Goal: Task Accomplishment & Management: Manage account settings

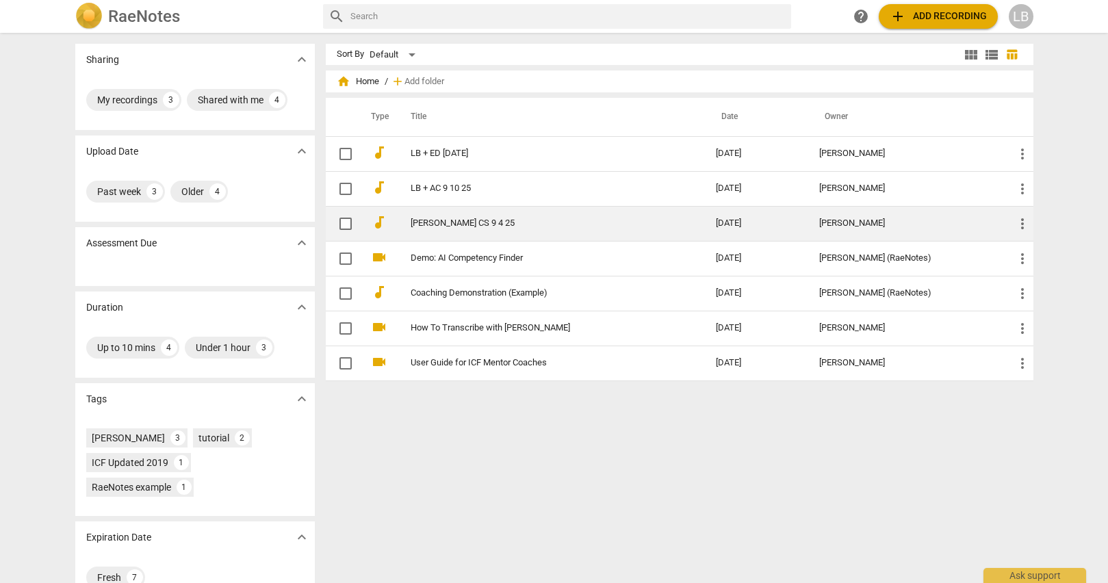
click at [571, 224] on link "[PERSON_NAME] CS 9 4 25" at bounding box center [539, 223] width 256 height 10
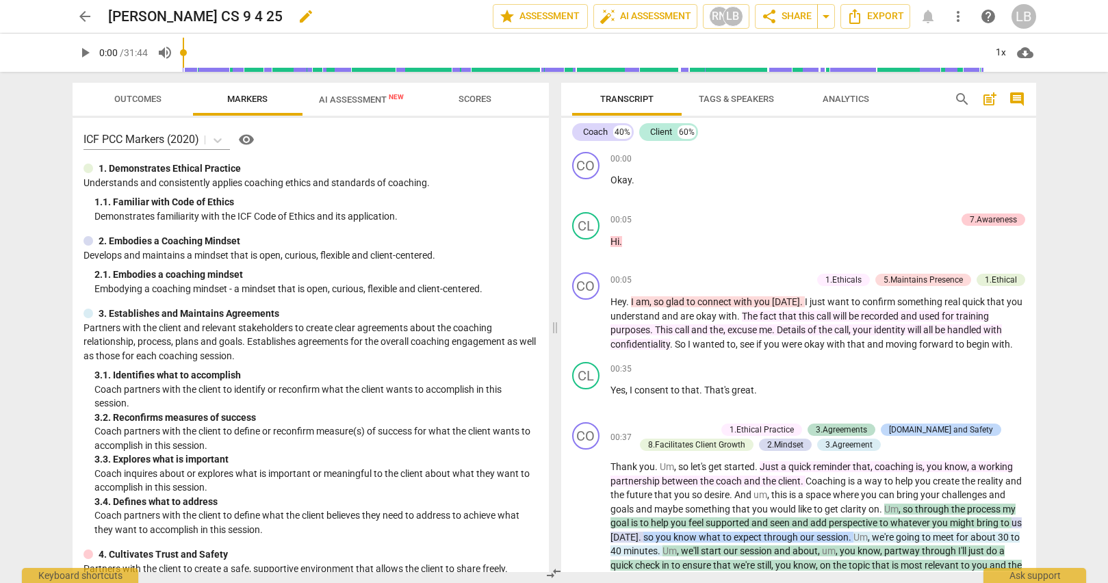
click at [298, 17] on span "edit" at bounding box center [306, 16] width 16 height 16
drag, startPoint x: 175, startPoint y: 16, endPoint x: 103, endPoint y: 16, distance: 71.9
click at [103, 16] on div "arrow_back [PERSON_NAME] CS 9 4 25 done clear star Assessment auto_fix_high AI …" at bounding box center [555, 16] width 964 height 26
click at [184, 16] on input "LB + CS 9 4 25" at bounding box center [270, 16] width 324 height 26
click at [440, 13] on span "done" at bounding box center [445, 16] width 16 height 16
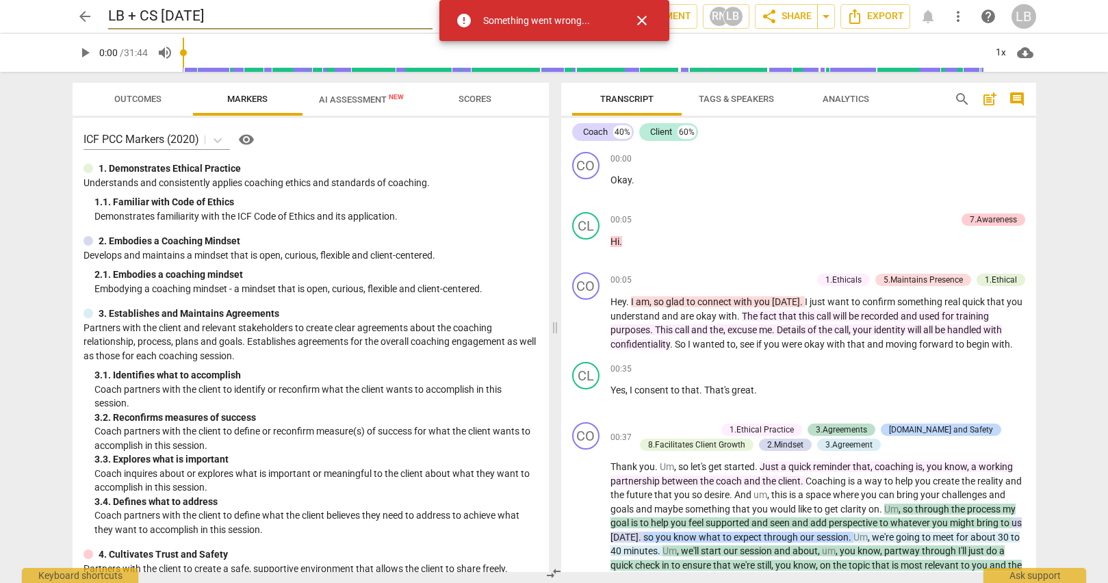
click at [188, 16] on input "LB + CS [DATE]" at bounding box center [270, 16] width 324 height 26
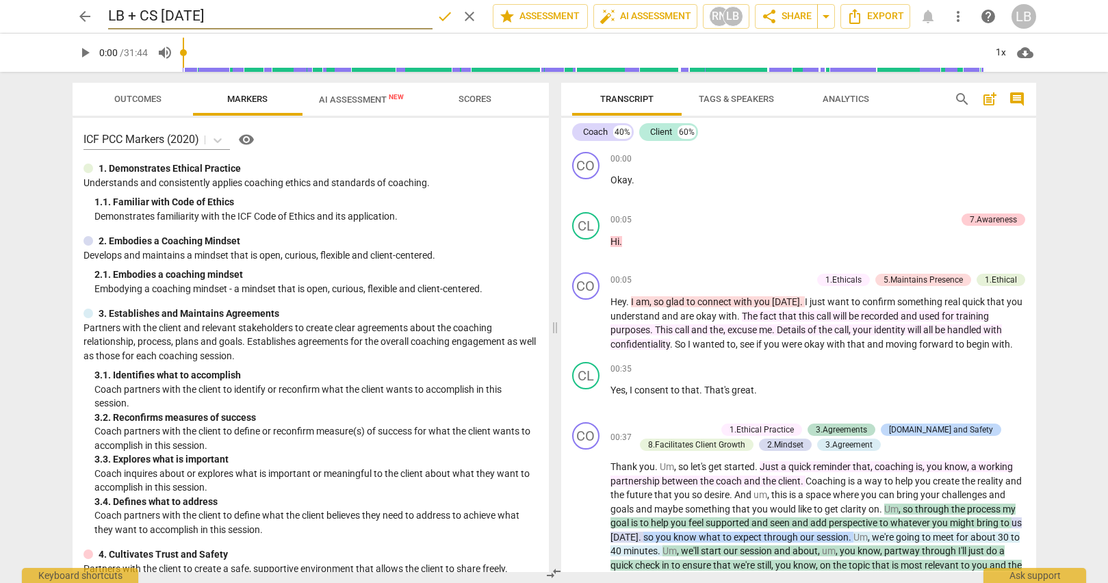
type input "LB + CS [DATE]"
click at [81, 16] on span "arrow_back" at bounding box center [85, 16] width 16 height 16
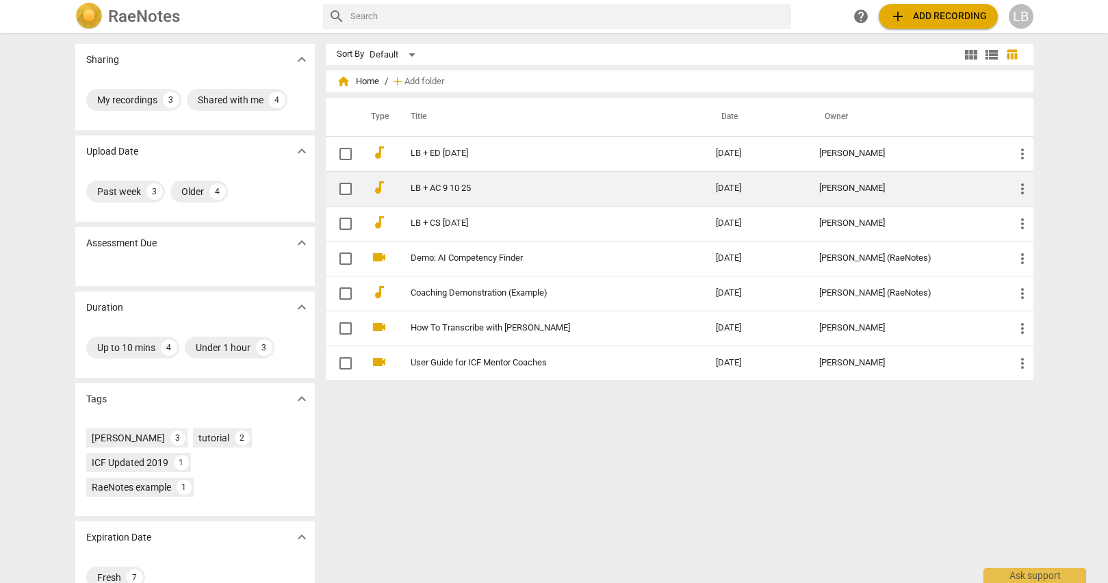
click at [399, 184] on td "LB + AC 9 10 25" at bounding box center [549, 188] width 311 height 35
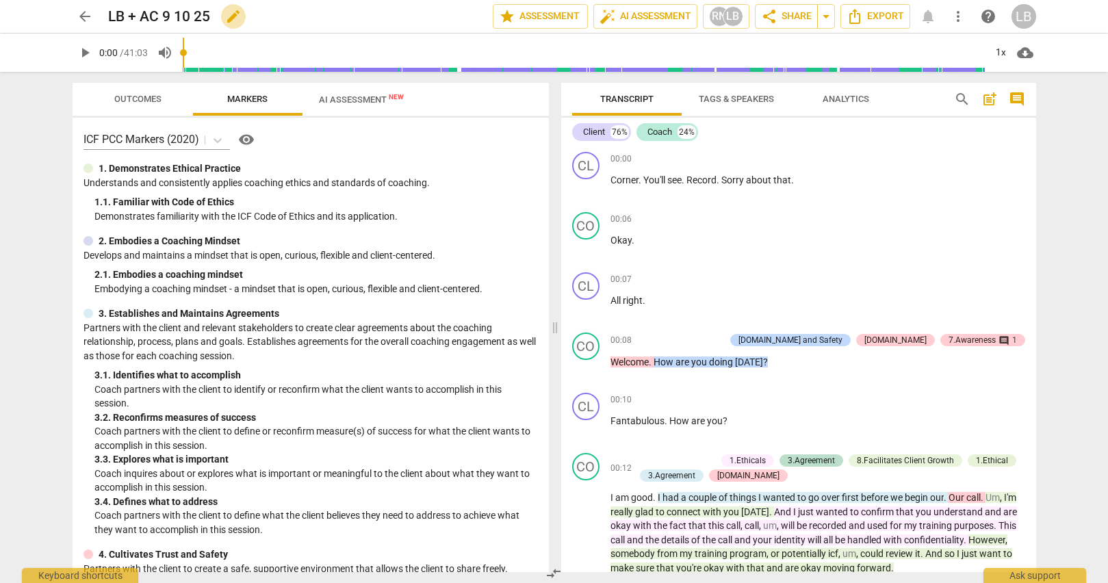
click at [232, 16] on span "edit" at bounding box center [233, 16] width 16 height 16
drag, startPoint x: 193, startPoint y: 18, endPoint x: 230, endPoint y: 18, distance: 37.0
click at [193, 17] on input "LB + AC 9 10 25" at bounding box center [270, 16] width 324 height 26
type input "LB + AC [DATE]"
click at [438, 11] on span "done" at bounding box center [445, 16] width 16 height 16
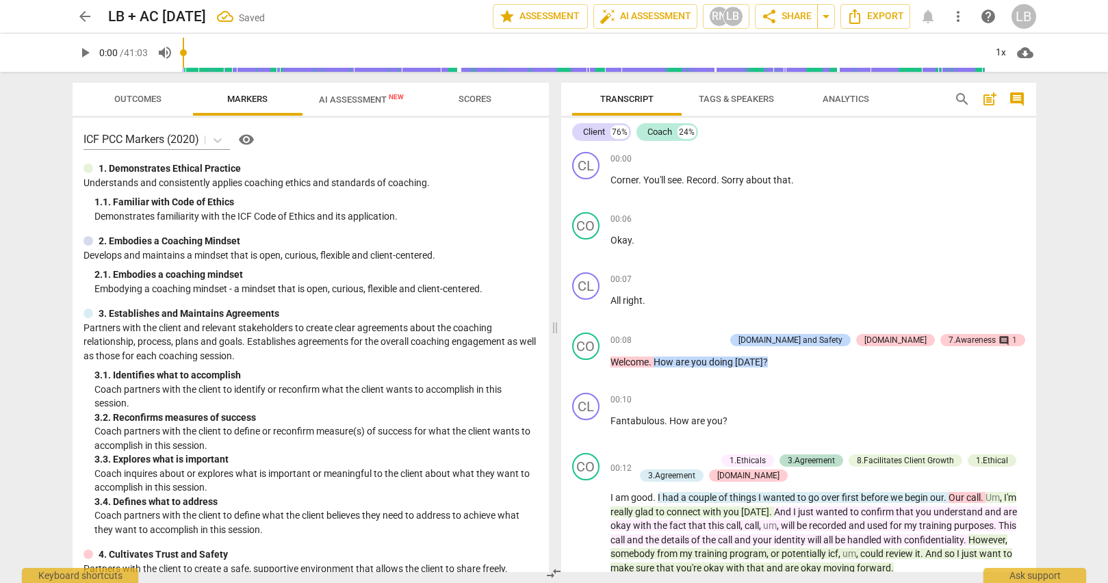
click at [81, 14] on span "arrow_back" at bounding box center [85, 16] width 16 height 16
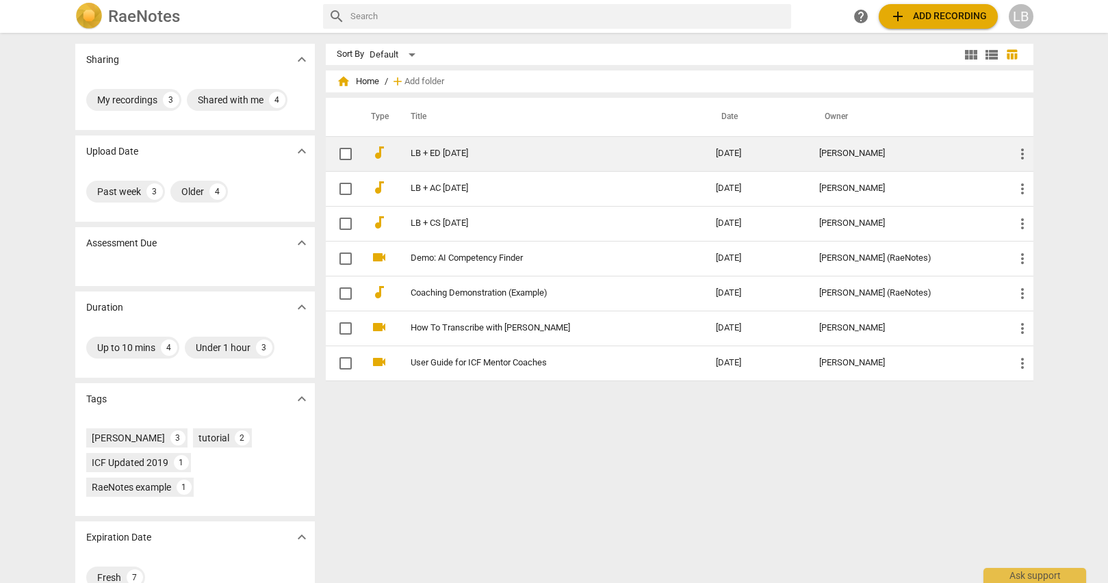
click at [425, 159] on td "LB + ED [DATE]" at bounding box center [549, 153] width 311 height 35
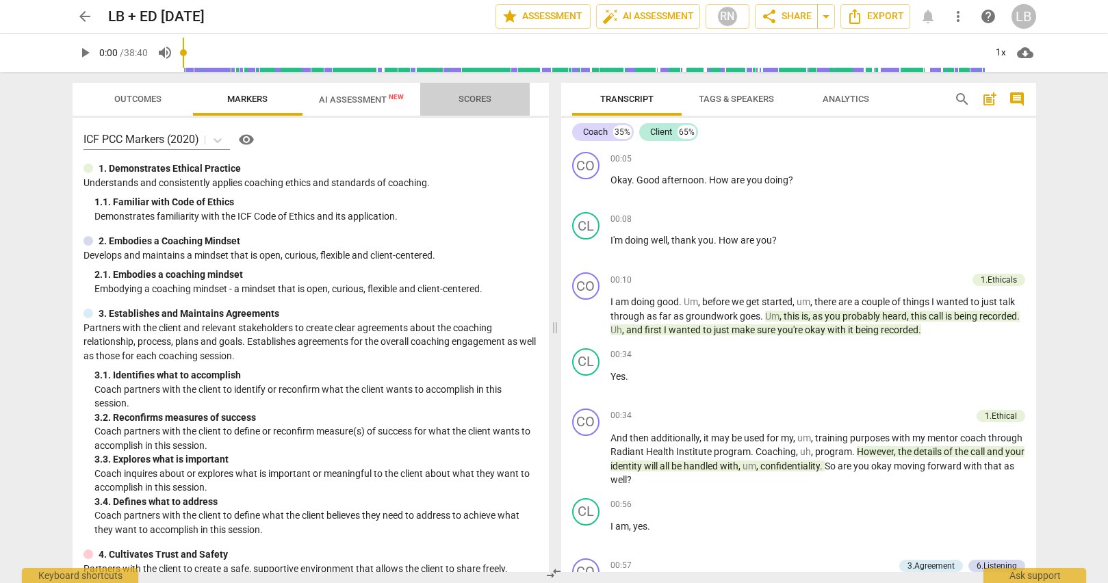
click at [485, 99] on span "Scores" at bounding box center [475, 99] width 33 height 10
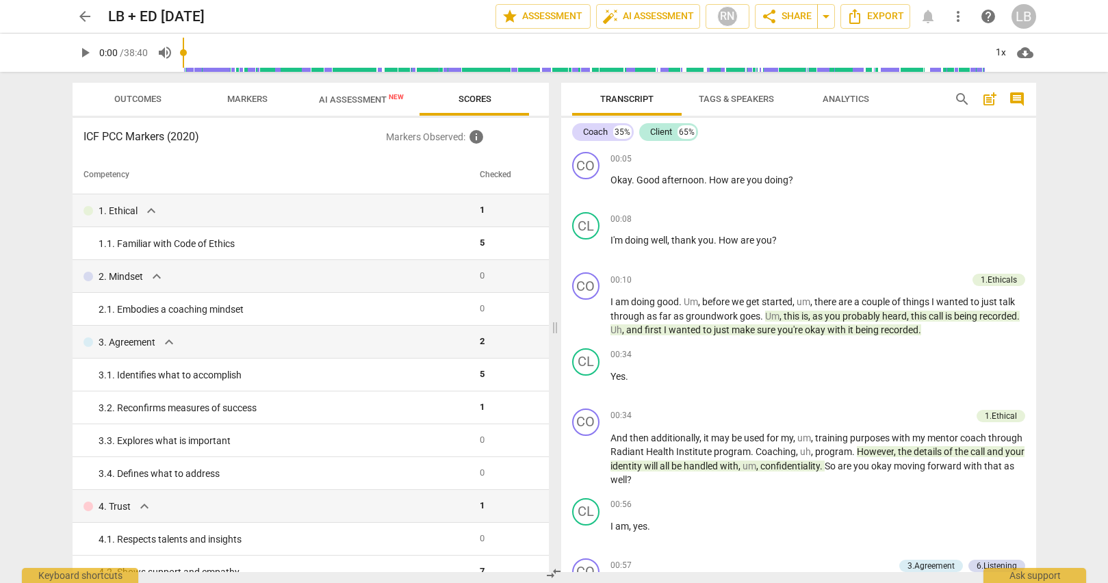
click at [464, 102] on span "Scores" at bounding box center [475, 99] width 33 height 10
